Goal: Task Accomplishment & Management: Use online tool/utility

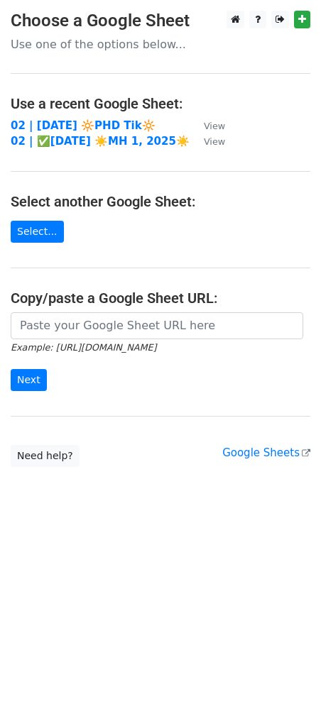
click at [122, 297] on h4 "Copy/paste a Google Sheet URL:" at bounding box center [161, 298] width 300 height 17
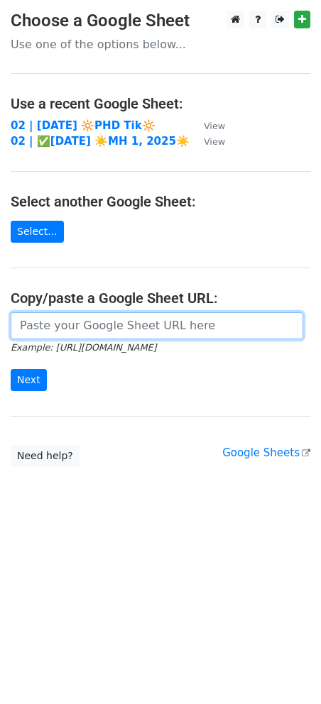
click at [107, 324] on input "url" at bounding box center [157, 325] width 293 height 27
paste input "https://docs.google.com/spreadsheets/d/1Nr-Z_4t21FxJEh0QIvdkxPn6n36hiBhXtH-bf1R…"
type input "https://docs.google.com/spreadsheets/d/1Nr-Z_4t21FxJEh0QIvdkxPn6n36hiBhXtH-bf1R…"
click at [11, 369] on input "Next" at bounding box center [29, 380] width 36 height 22
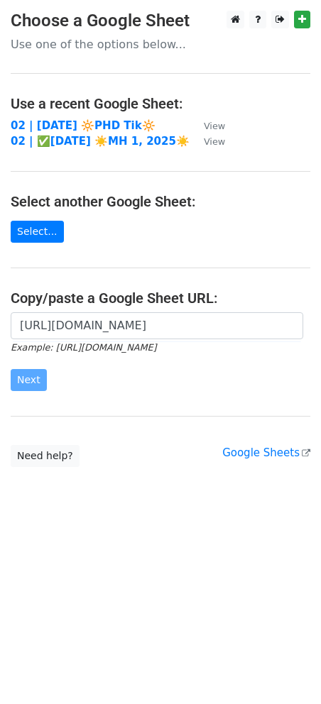
scroll to position [0, 0]
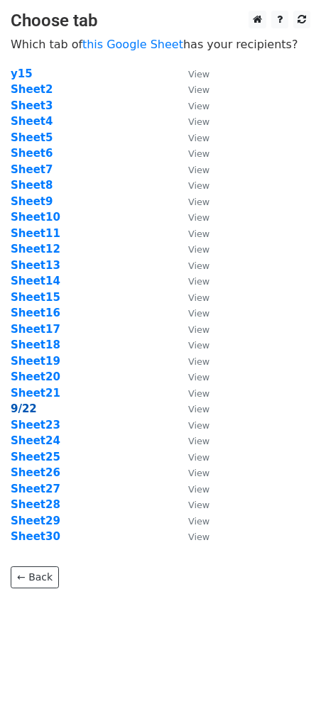
click at [23, 412] on strong "9/22" at bounding box center [24, 409] width 26 height 13
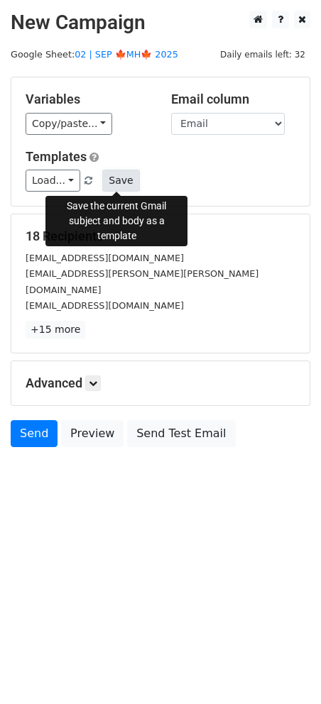
click at [119, 180] on button "Save" at bounding box center [120, 181] width 37 height 22
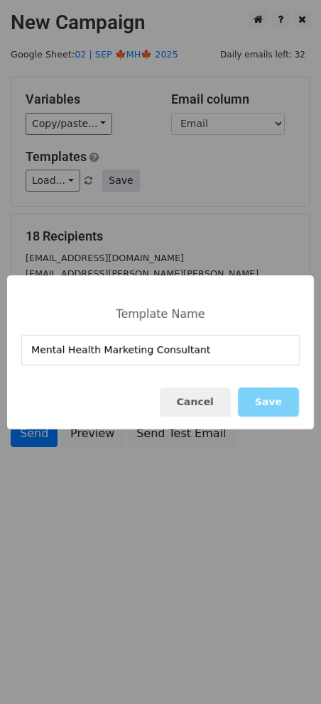
type input "Mental Health Marketing Consultant"
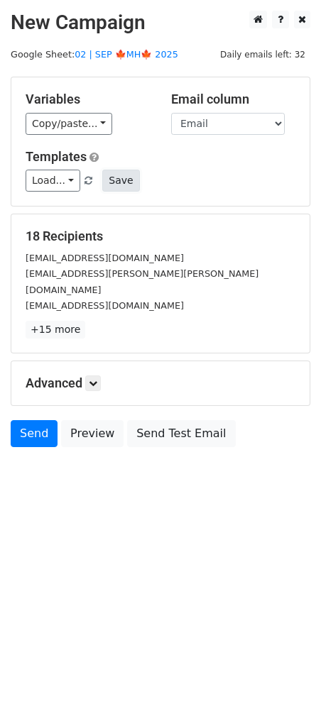
click at [117, 183] on button "Save" at bounding box center [120, 181] width 37 height 22
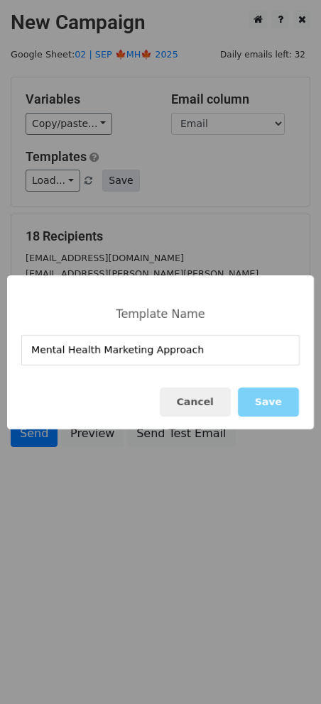
type input "Mental Health Marketing Approach"
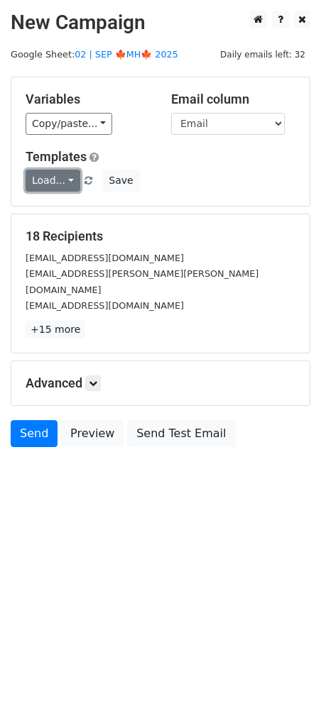
click at [51, 185] on link "Load..." at bounding box center [53, 181] width 55 height 22
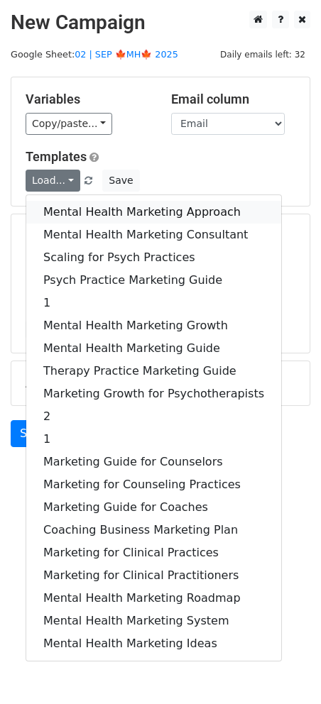
click at [115, 217] on link "Mental Health Marketing Approach" at bounding box center [153, 212] width 255 height 23
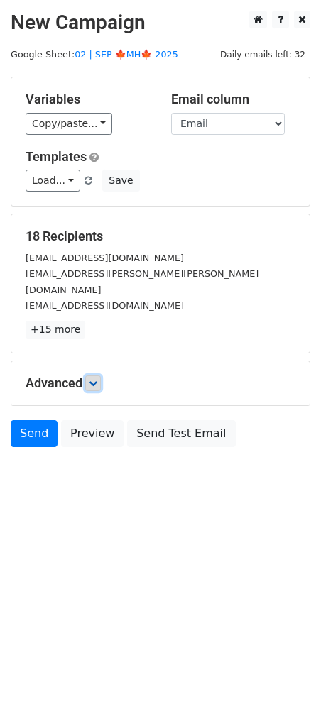
click at [100, 376] on link at bounding box center [93, 384] width 16 height 16
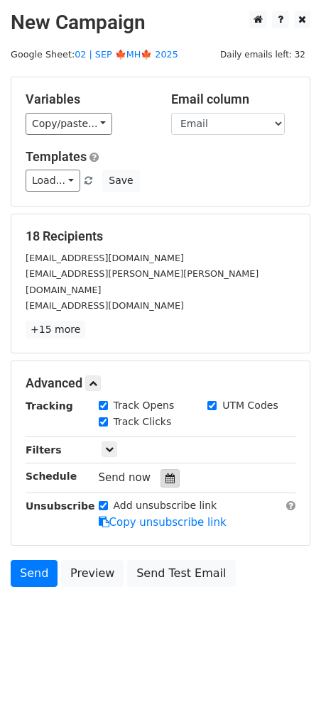
click at [169, 469] on div at bounding box center [170, 478] width 19 height 18
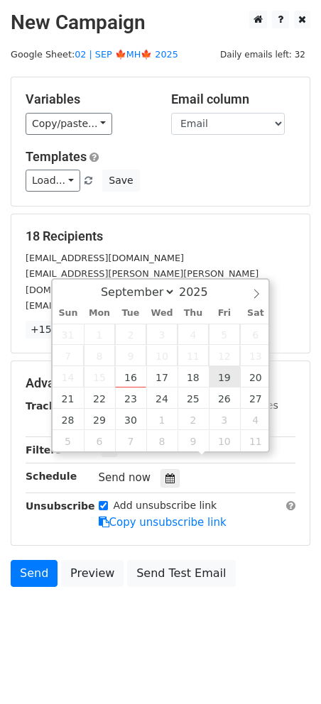
type input "2025-09-19 12:00"
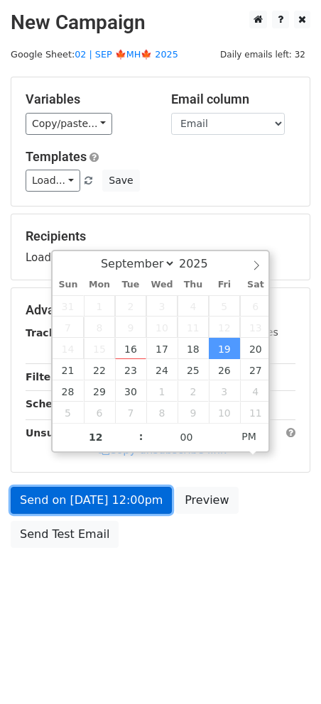
click at [143, 505] on link "Send on Sep 19 at 12:00pm" at bounding box center [91, 500] width 161 height 27
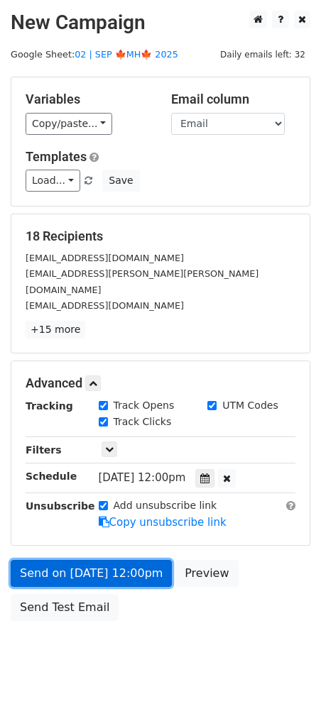
click at [87, 560] on link "Send on Sep 19 at 12:00pm" at bounding box center [91, 573] width 161 height 27
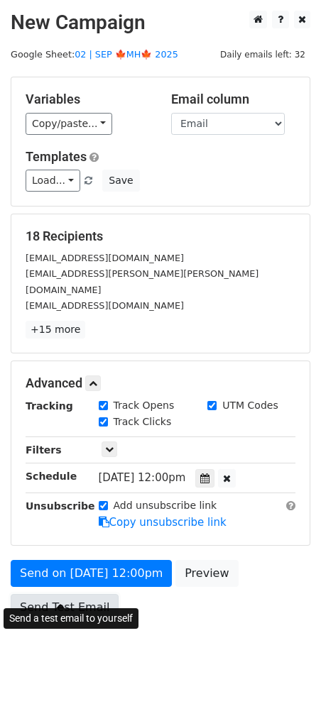
click at [58, 594] on link "Send Test Email" at bounding box center [65, 607] width 108 height 27
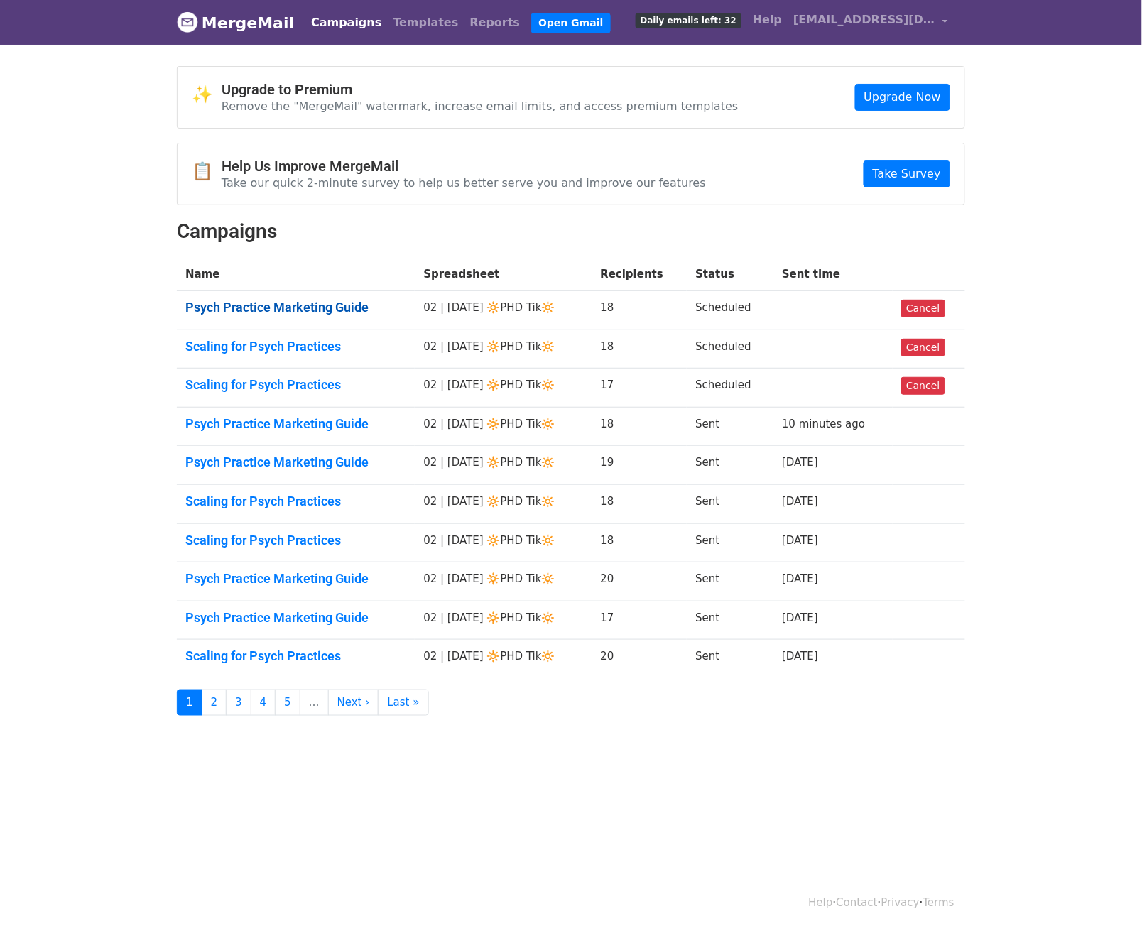
click at [267, 308] on link "Psych Practice Marketing Guide" at bounding box center [295, 308] width 221 height 16
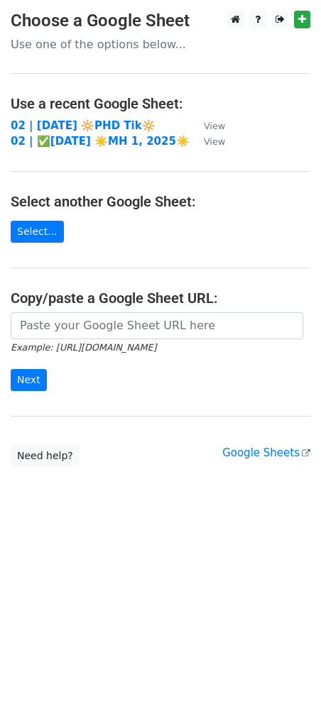
click at [138, 310] on main "Choose a Google Sheet Use one of the options below... Use a recent Google Sheet…" at bounding box center [160, 239] width 321 height 457
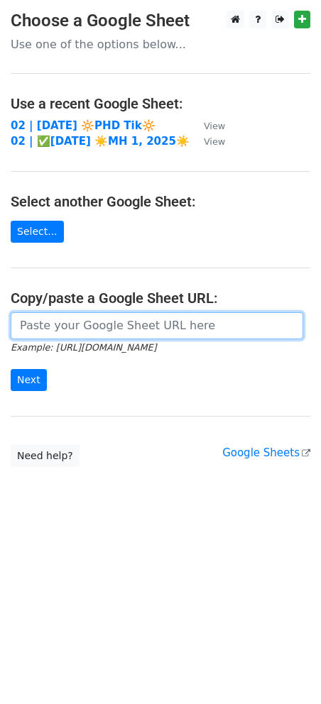
click at [121, 322] on input "url" at bounding box center [157, 325] width 293 height 27
paste input "https://docs.google.com/spreadsheets/d/1Nr-Z_4t21FxJEh0QIvdkxPn6n36hiBhXtH-bf1R…"
type input "https://docs.google.com/spreadsheets/d/1Nr-Z_4t21FxJEh0QIvdkxPn6n36hiBhXtH-bf1R…"
click at [11, 369] on input "Next" at bounding box center [29, 380] width 36 height 22
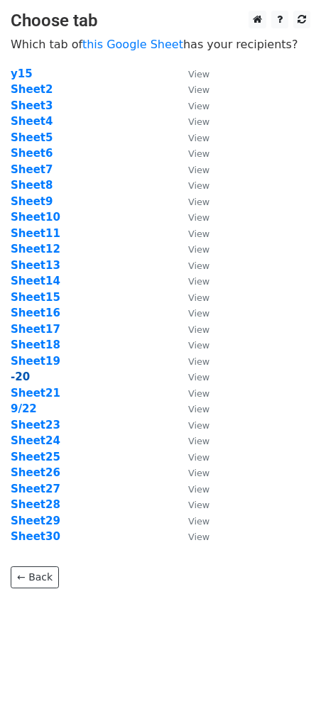
click at [21, 376] on strong "-20" at bounding box center [20, 377] width 19 height 13
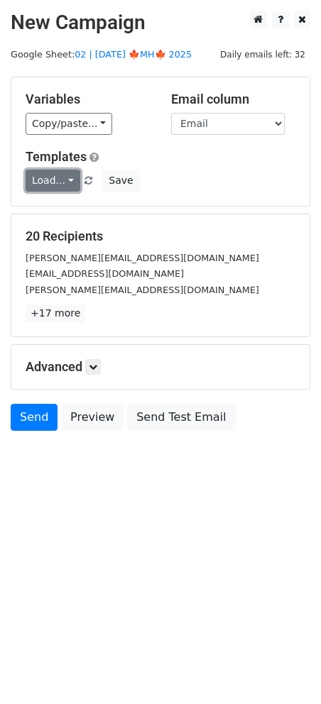
click at [62, 180] on link "Load..." at bounding box center [53, 181] width 55 height 22
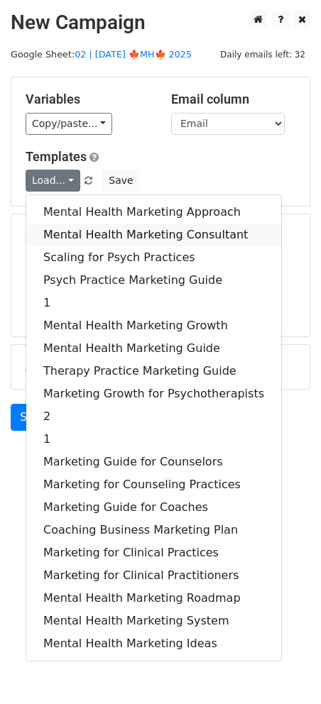
click at [95, 232] on link "Mental Health Marketing Consultant" at bounding box center [153, 235] width 255 height 23
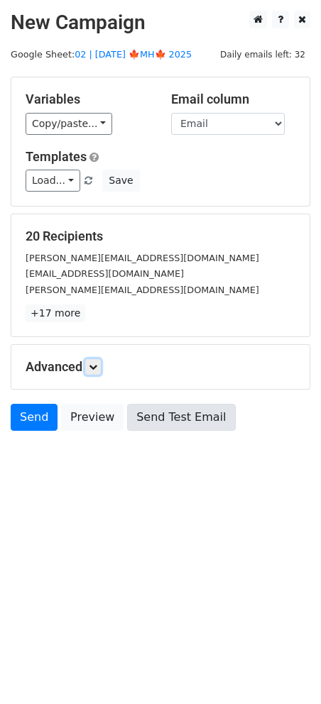
drag, startPoint x: 101, startPoint y: 365, endPoint x: 145, endPoint y: 423, distance: 73.0
click at [101, 365] on link at bounding box center [93, 367] width 16 height 16
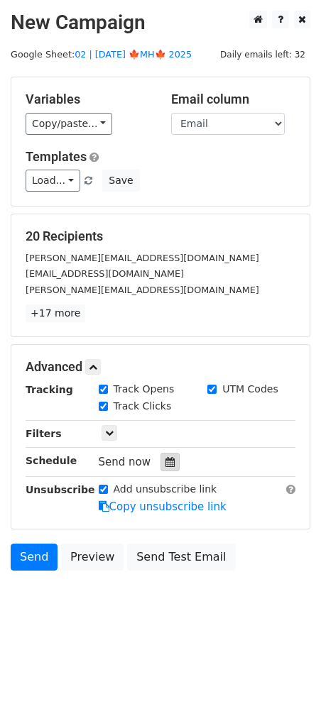
click at [165, 463] on icon at bounding box center [169, 462] width 9 height 10
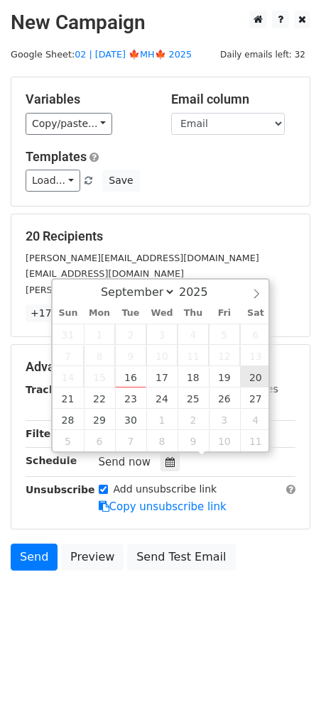
type input "2025-09-20 12:00"
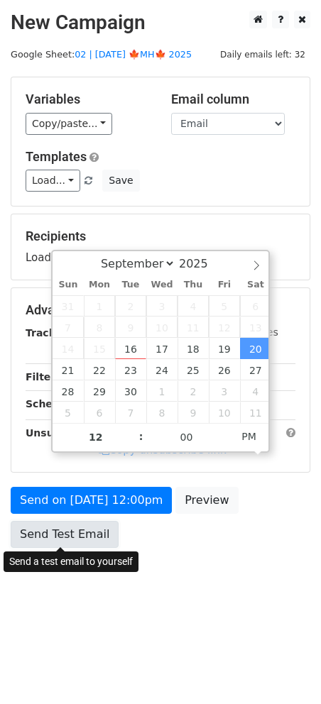
click at [75, 544] on link "Send Test Email" at bounding box center [65, 534] width 108 height 27
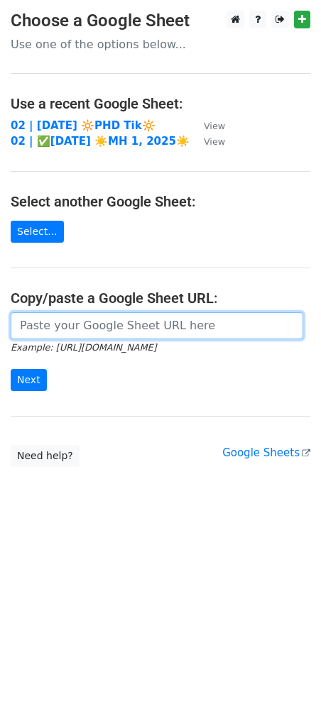
click at [149, 322] on input "url" at bounding box center [157, 325] width 293 height 27
paste input "[URL][DOMAIN_NAME]"
type input "[URL][DOMAIN_NAME]"
click at [11, 369] on input "Next" at bounding box center [29, 380] width 36 height 22
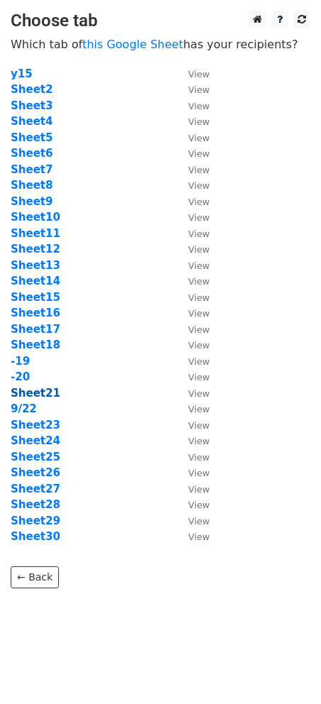
click at [31, 393] on strong "Sheet21" at bounding box center [36, 393] width 50 height 13
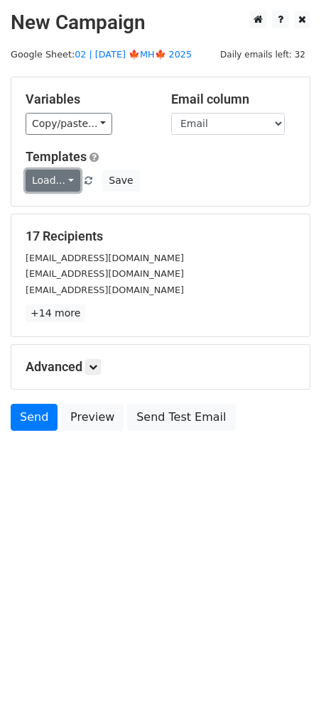
click at [38, 183] on link "Load..." at bounding box center [53, 181] width 55 height 22
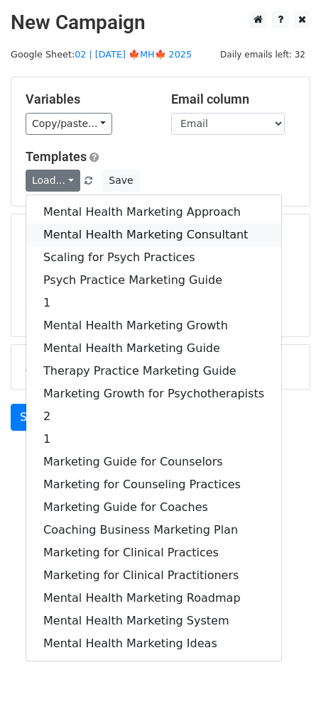
click at [95, 224] on link "Mental Health Marketing Consultant" at bounding box center [153, 235] width 255 height 23
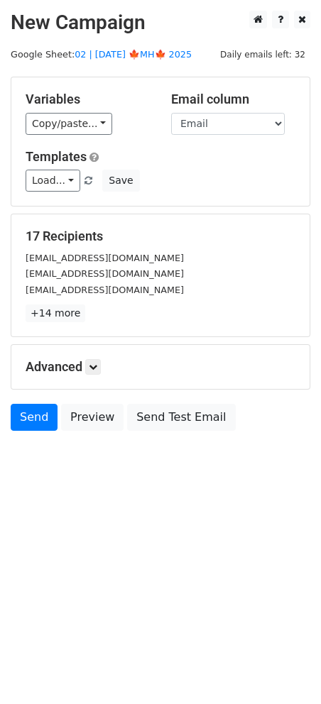
click at [97, 359] on div "Advanced Tracking Track Opens UTM Codes Track Clicks Filters Only include sprea…" at bounding box center [160, 367] width 298 height 44
drag, startPoint x: 102, startPoint y: 373, endPoint x: 119, endPoint y: 388, distance: 22.6
click at [101, 372] on link at bounding box center [93, 367] width 16 height 16
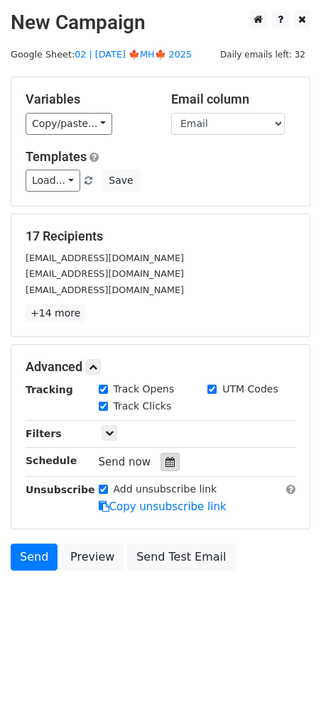
click at [163, 469] on div at bounding box center [170, 462] width 19 height 18
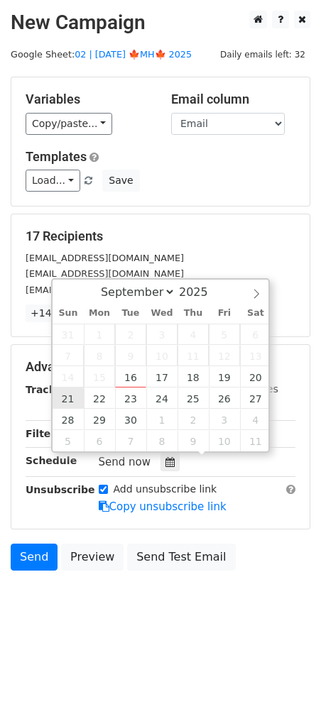
type input "[DATE] 12:00"
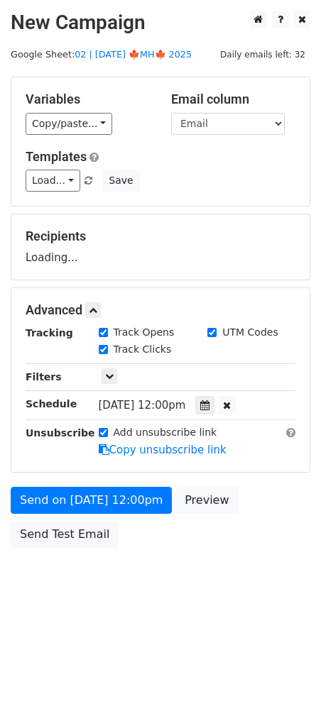
click at [64, 557] on body "New Campaign Daily emails left: 32 Google Sheet: 02 | [DATE] 🍁MH🍁 2025 Variable…" at bounding box center [160, 312] width 321 height 602
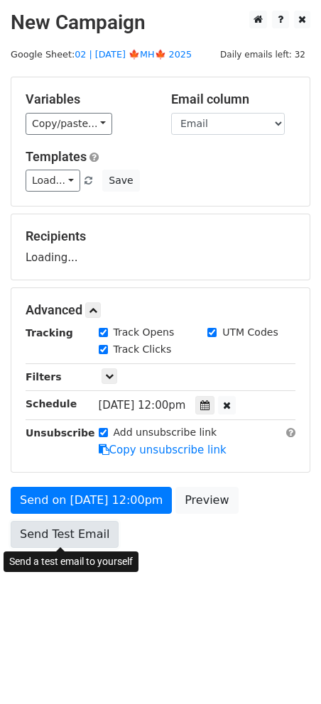
click at [64, 540] on form "Variables Copy/paste... {{Name}} {{Email}} Email column Name Email Templates Lo…" at bounding box center [161, 316] width 300 height 479
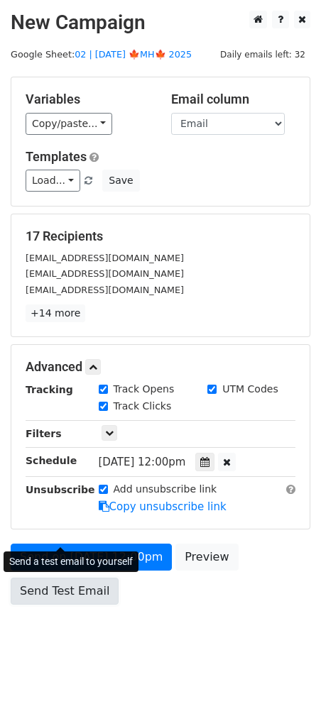
click at [92, 579] on link "Send Test Email" at bounding box center [65, 591] width 108 height 27
